Goal: Navigation & Orientation: Understand site structure

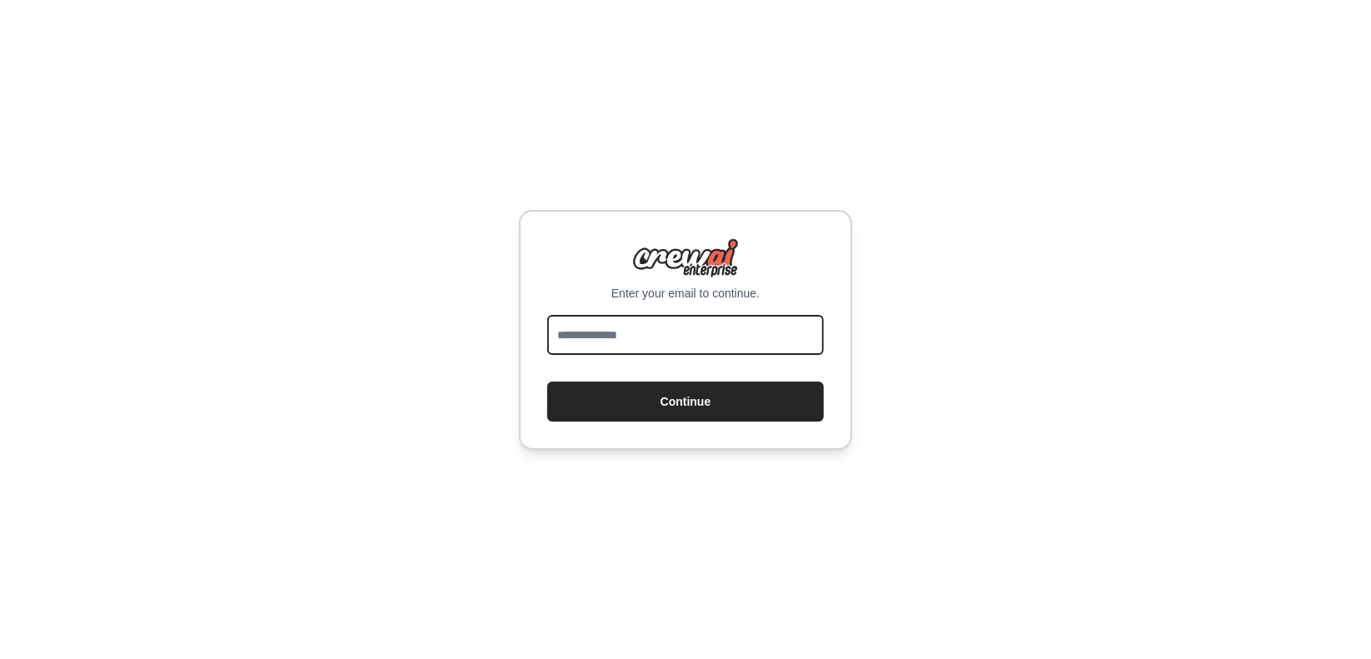
click at [757, 317] on body "Enter your email to continue. Continue" at bounding box center [685, 329] width 1371 height 659
click at [777, 329] on input "email" at bounding box center [685, 335] width 276 height 40
click at [0, 658] on com-1password-button at bounding box center [0, 659] width 0 height 0
click at [665, 338] on input "email" at bounding box center [685, 335] width 276 height 40
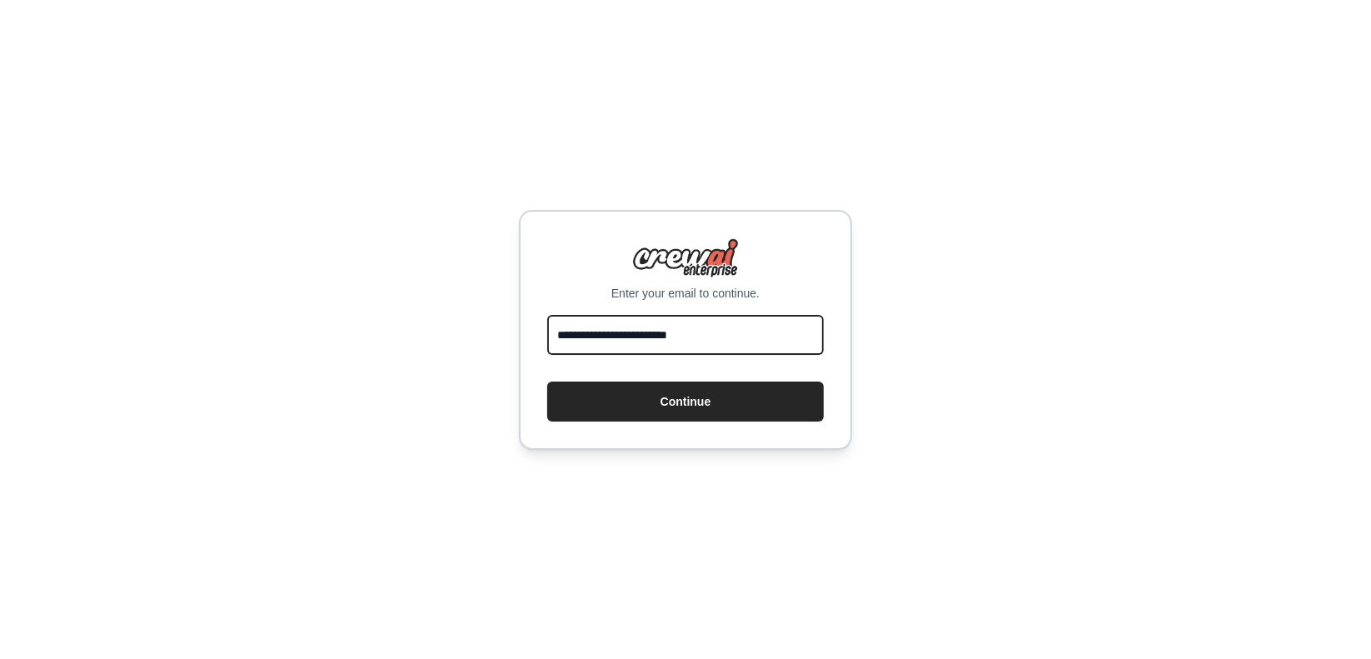
type input "**********"
click at [547, 381] on button "Continue" at bounding box center [685, 401] width 276 height 40
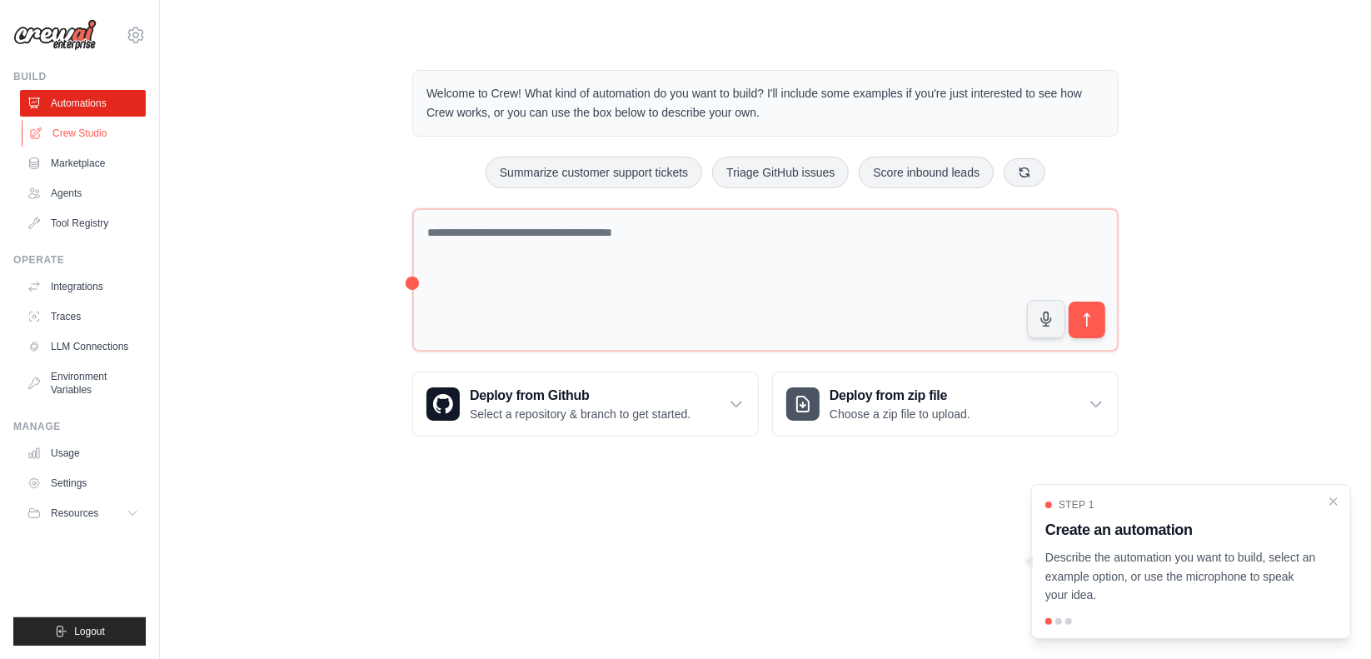
click at [103, 137] on link "Crew Studio" at bounding box center [85, 133] width 126 height 27
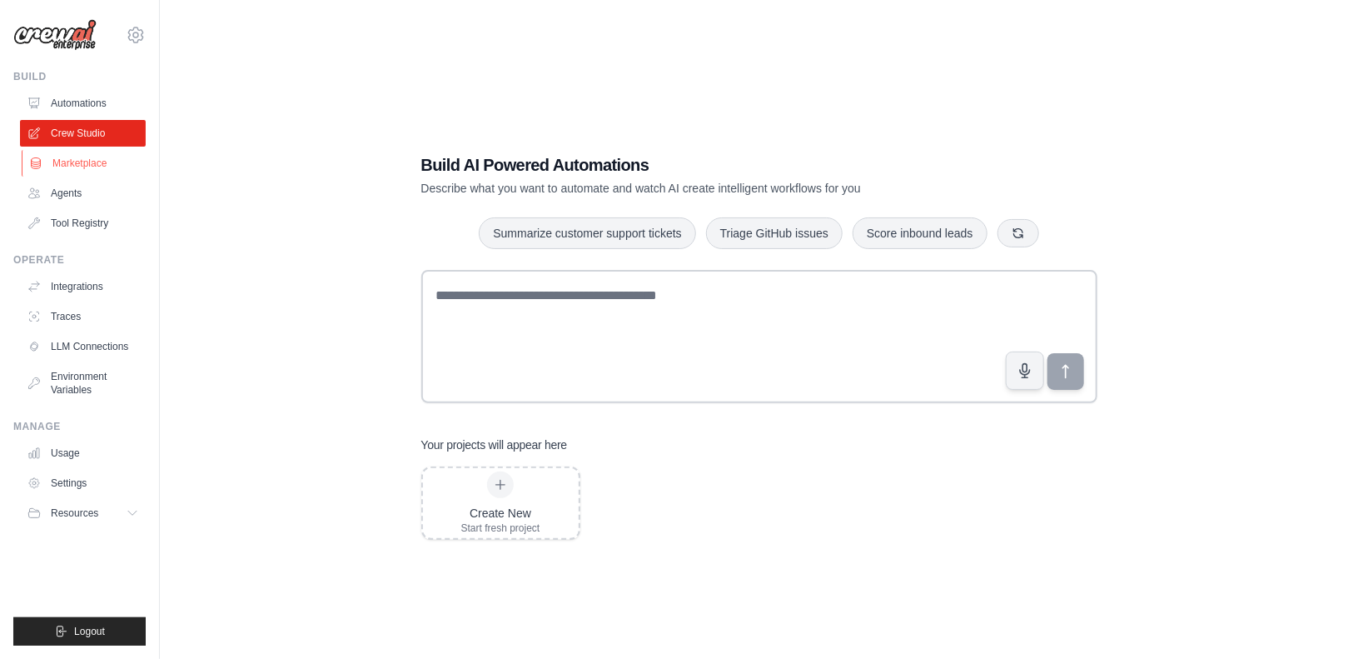
click at [99, 161] on link "Marketplace" at bounding box center [85, 163] width 126 height 27
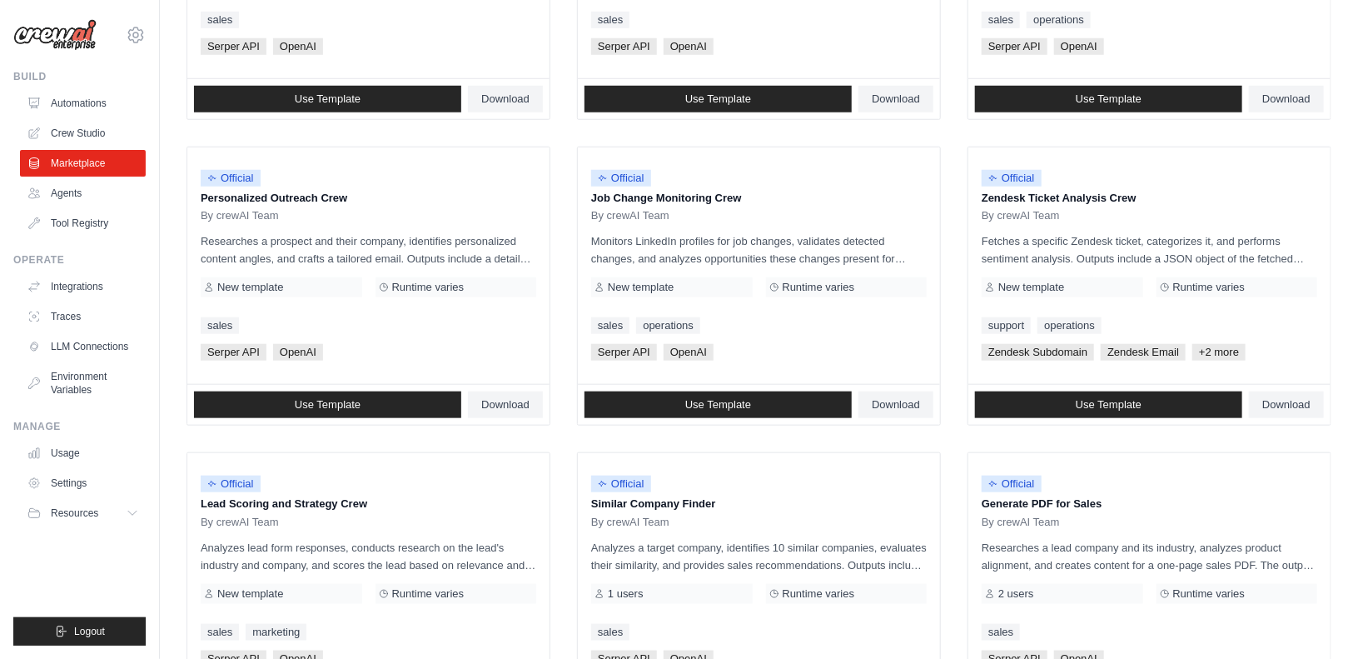
scroll to position [879, 0]
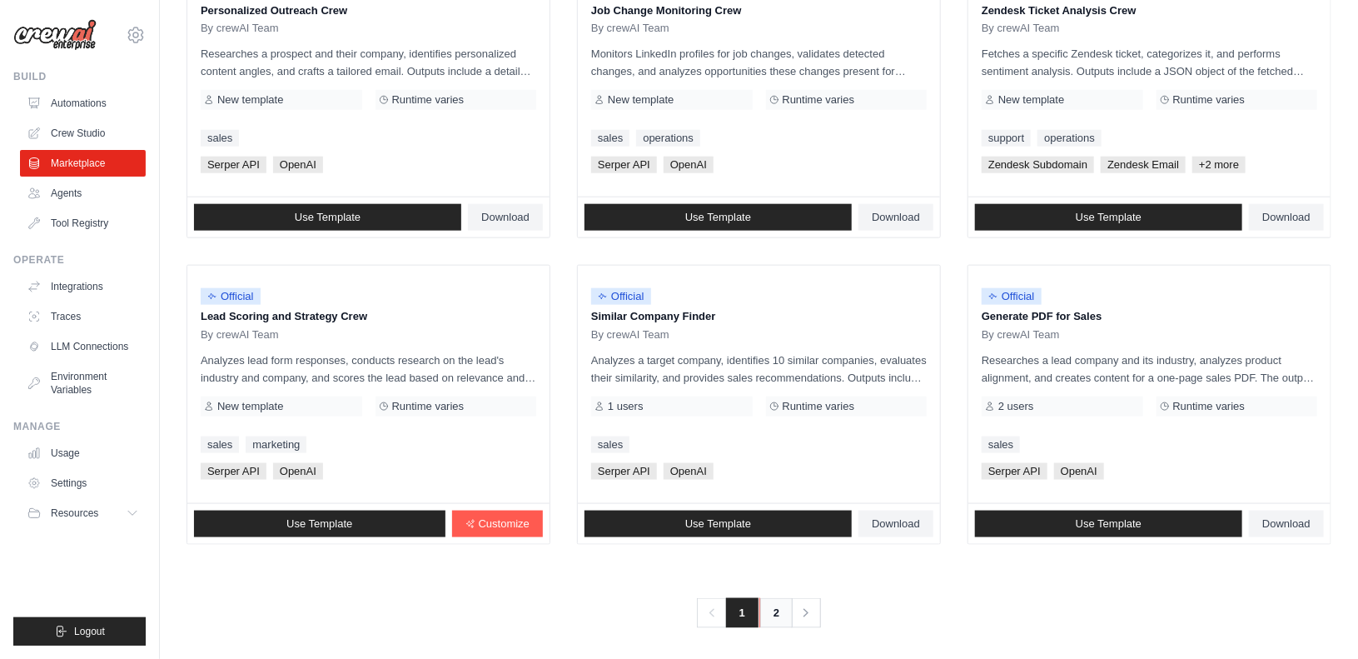
click at [760, 609] on link "2" at bounding box center [775, 613] width 33 height 30
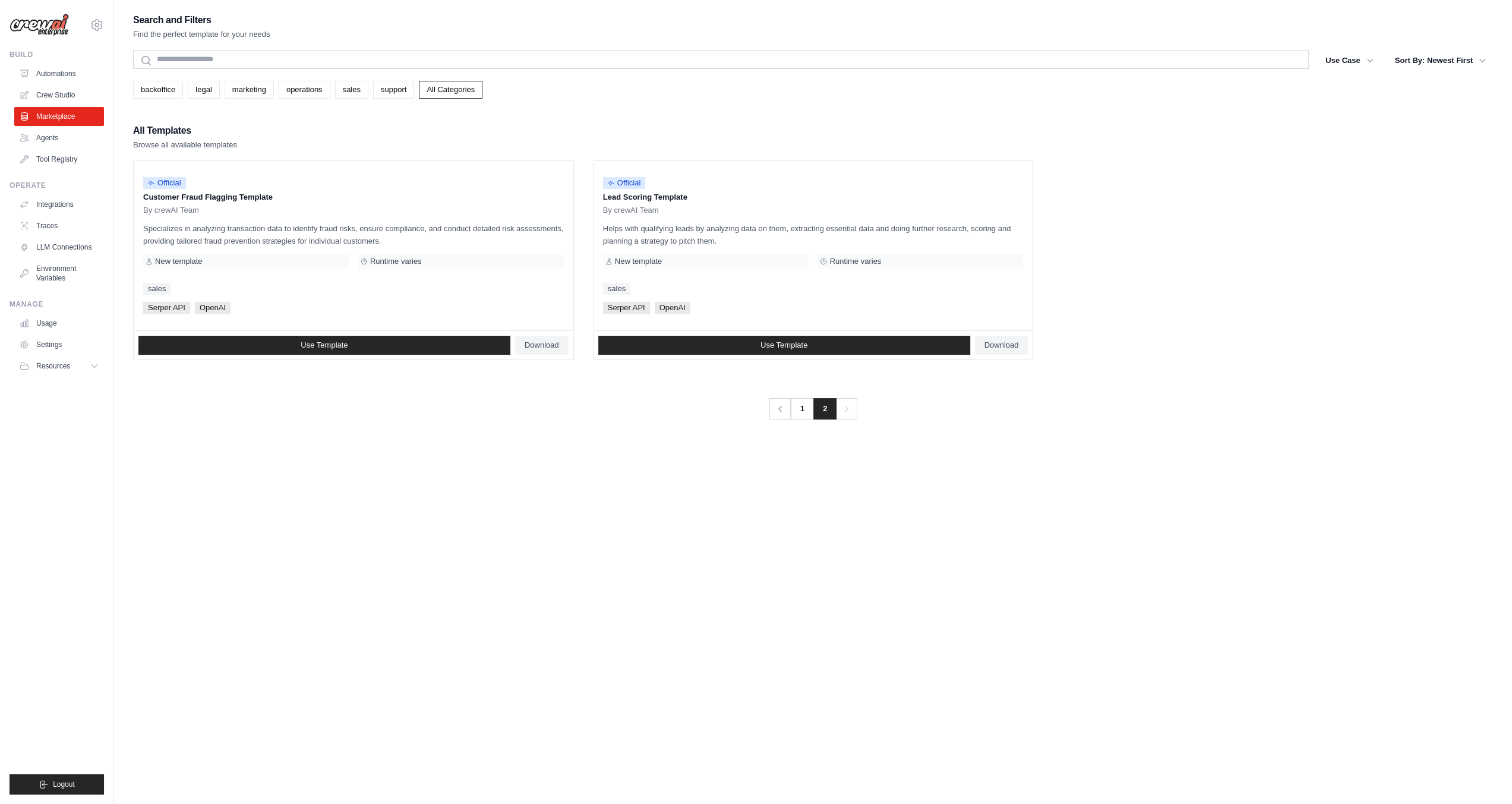
scroll to position [24, 0]
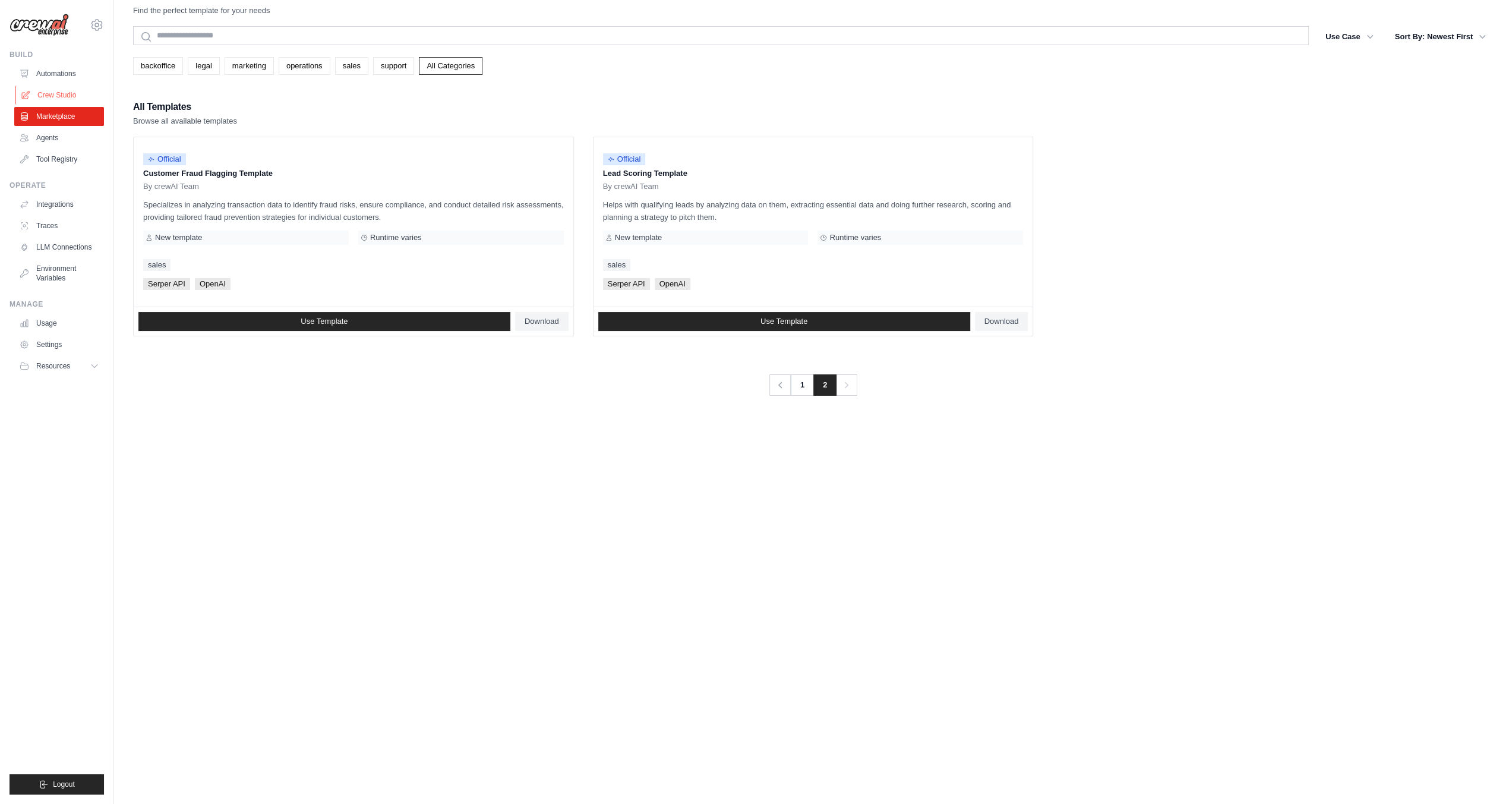
click at [55, 96] on link "Crew Studio" at bounding box center [61, 95] width 90 height 19
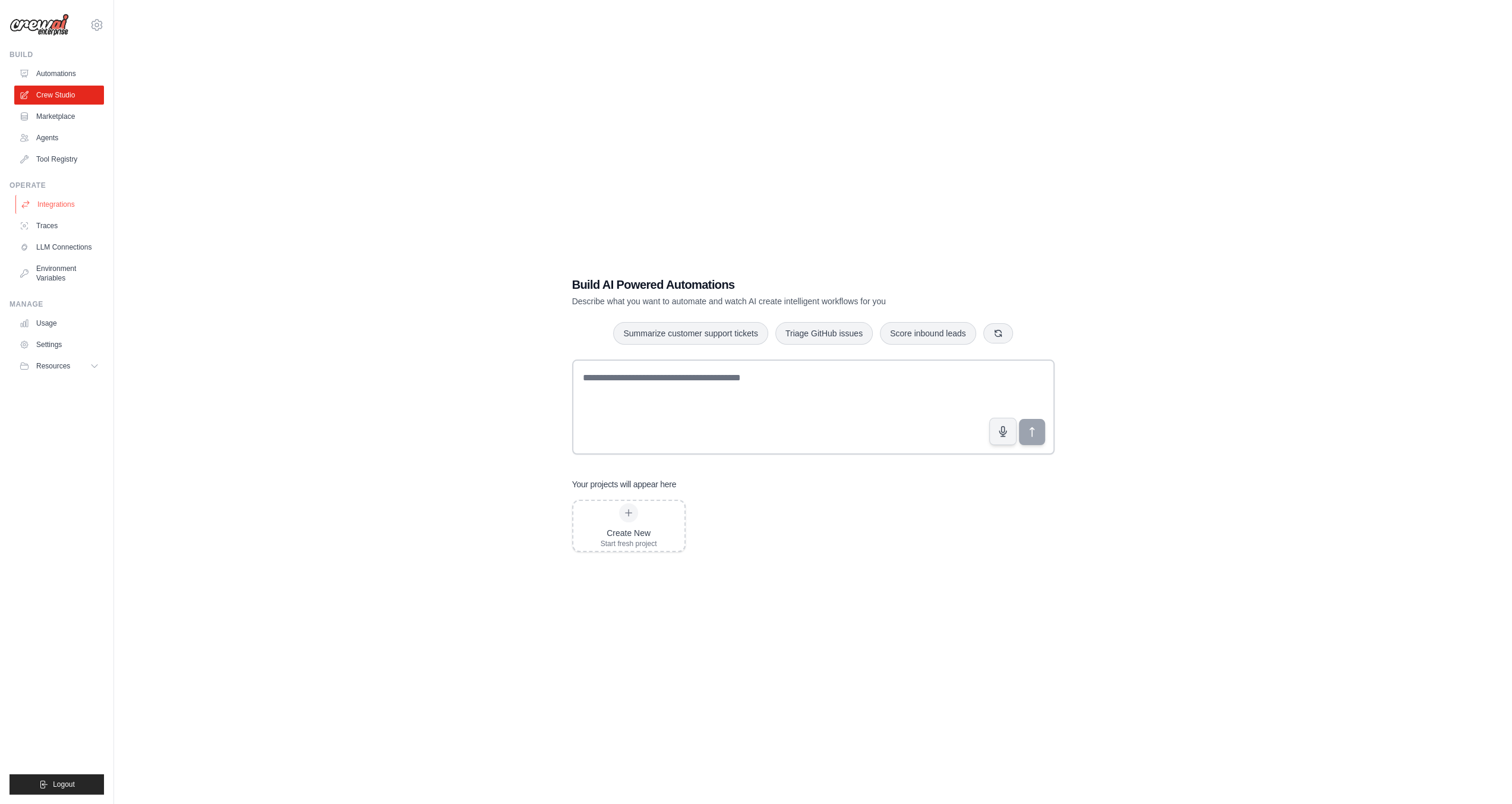
click at [69, 208] on link "Integrations" at bounding box center [61, 204] width 90 height 19
